Goal: Navigation & Orientation: Find specific page/section

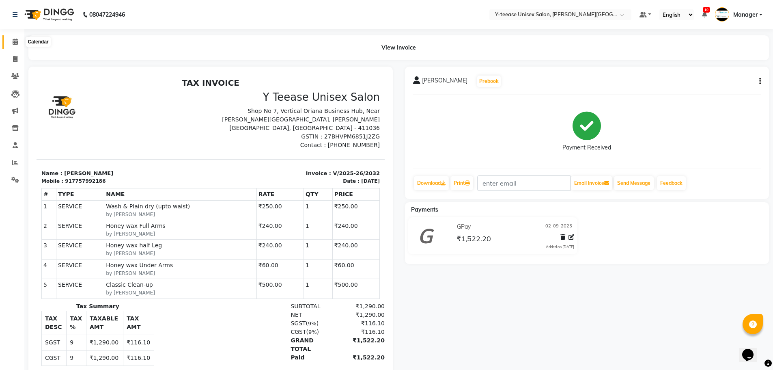
click at [15, 43] on icon at bounding box center [15, 42] width 5 height 6
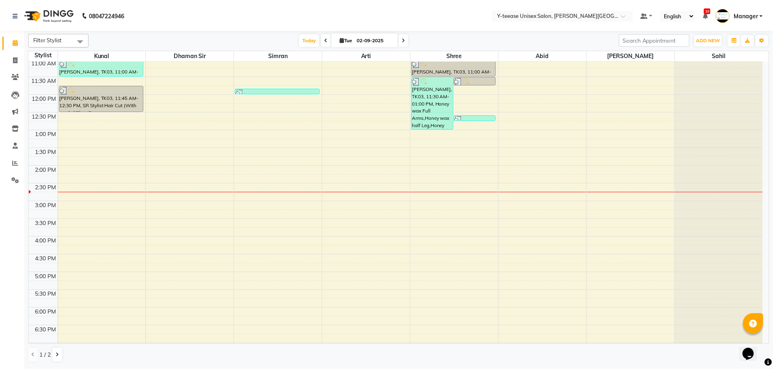
scroll to position [323, 0]
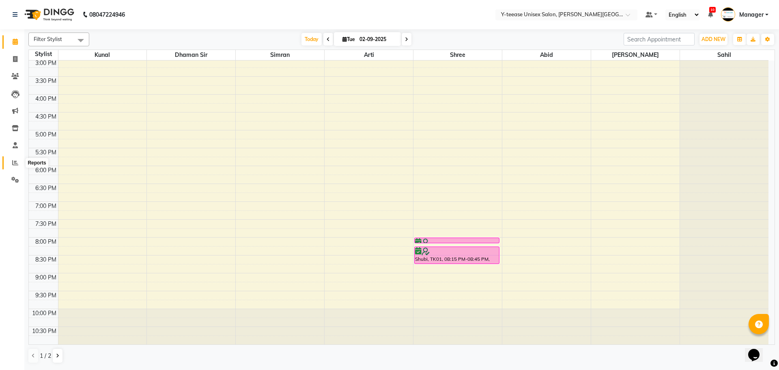
click at [14, 163] on icon at bounding box center [15, 162] width 6 height 6
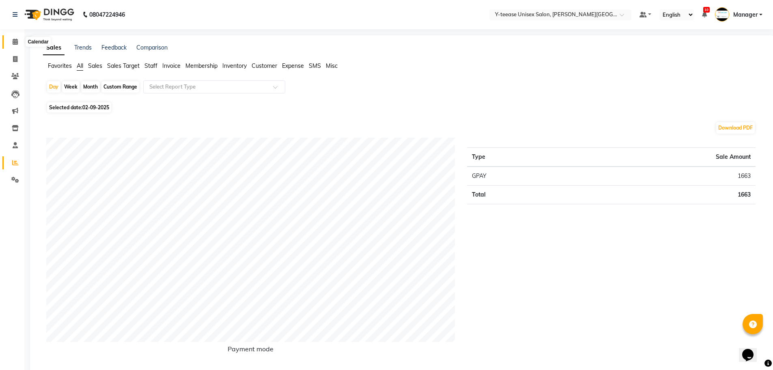
click at [17, 41] on icon at bounding box center [15, 42] width 5 height 6
